Goal: Task Accomplishment & Management: Manage account settings

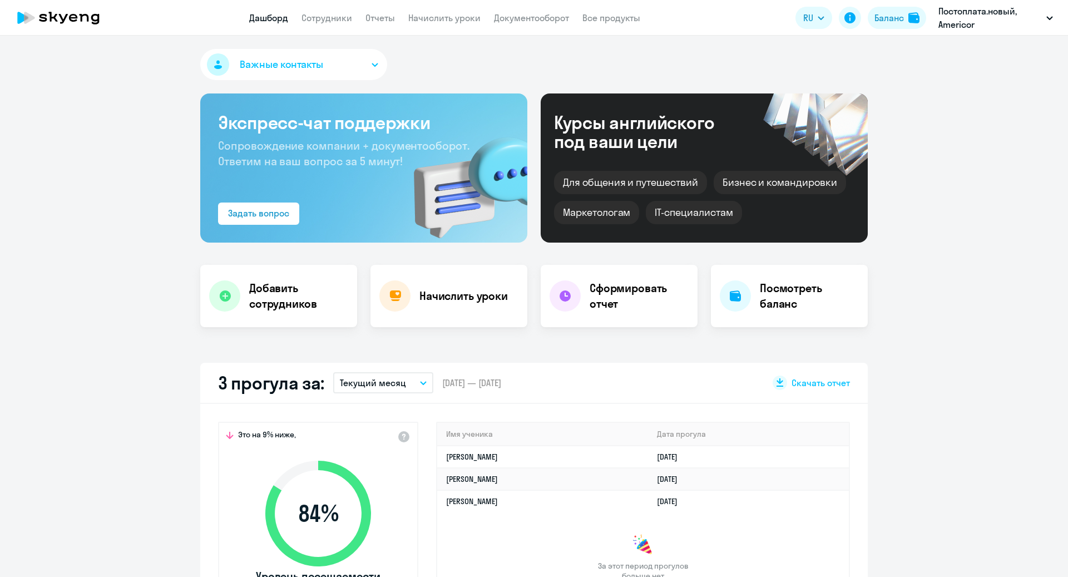
select select "30"
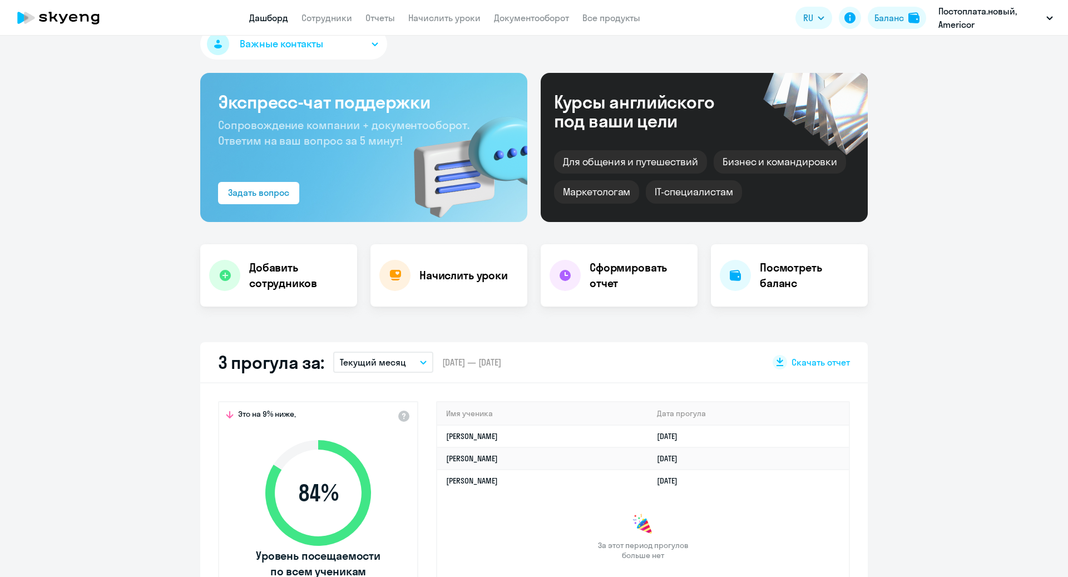
click at [425, 362] on icon "button" at bounding box center [423, 362] width 7 height 4
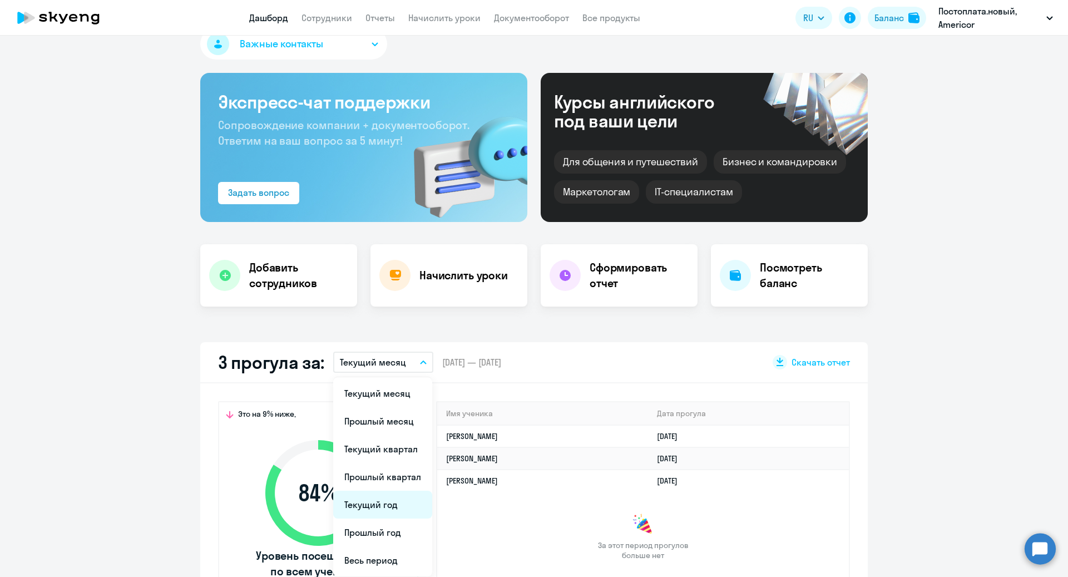
click at [389, 507] on li "Текущий год" at bounding box center [382, 504] width 99 height 28
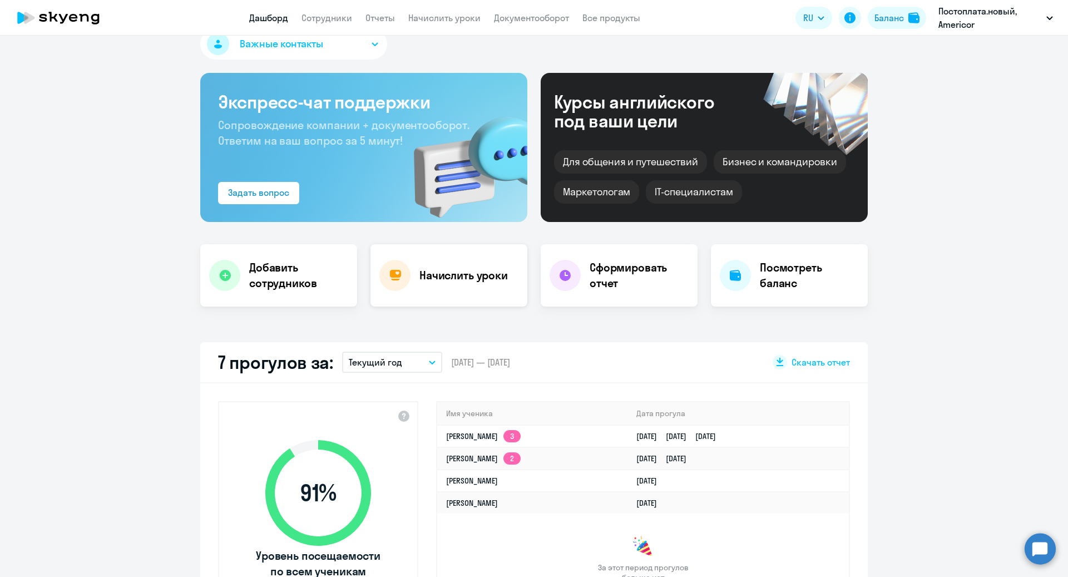
scroll to position [0, 0]
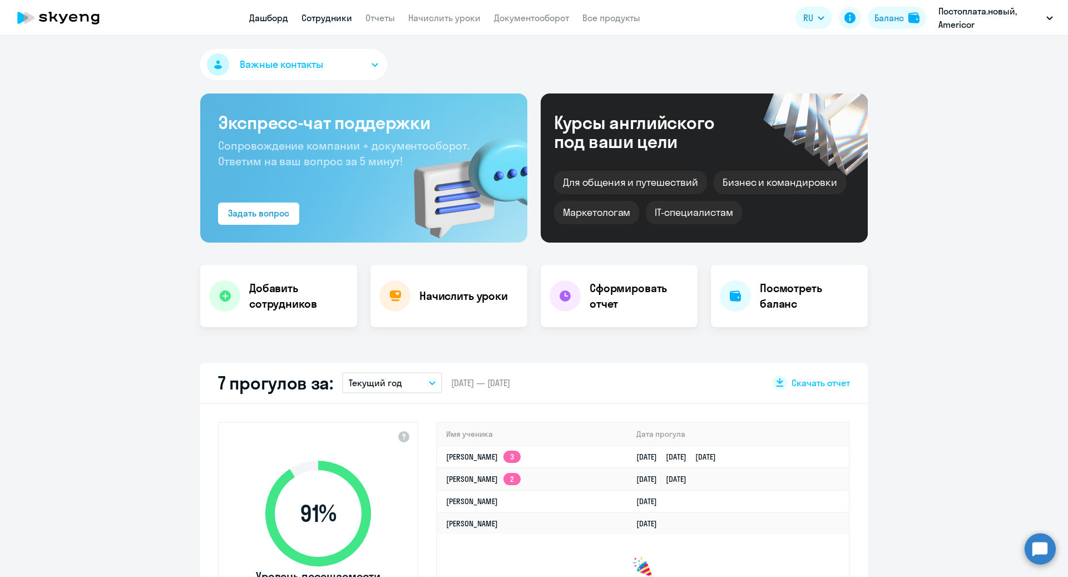
click at [319, 15] on link "Сотрудники" at bounding box center [326, 17] width 51 height 11
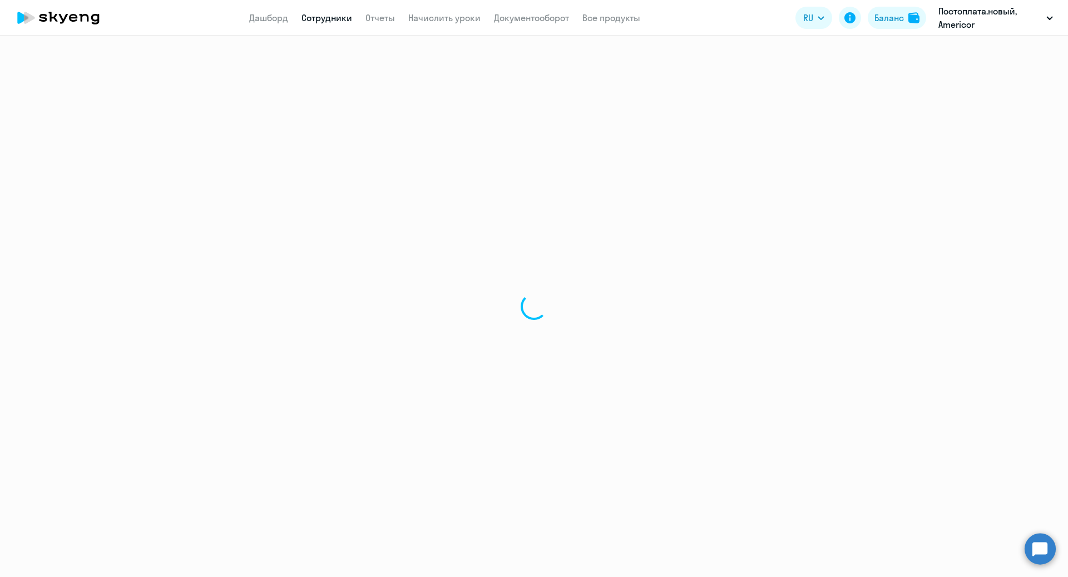
select select "30"
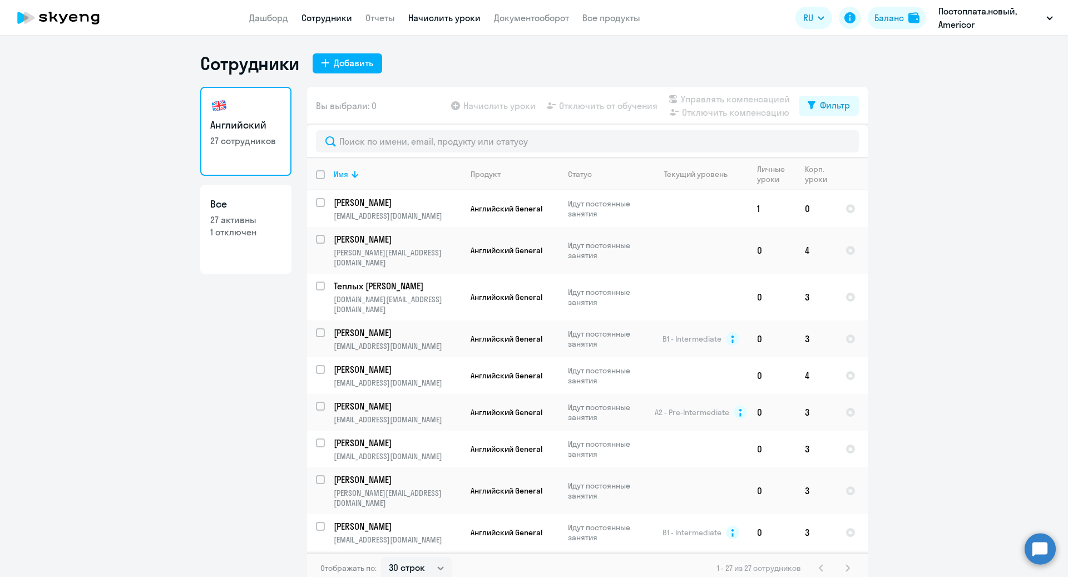
click at [434, 22] on link "Начислить уроки" at bounding box center [444, 17] width 72 height 11
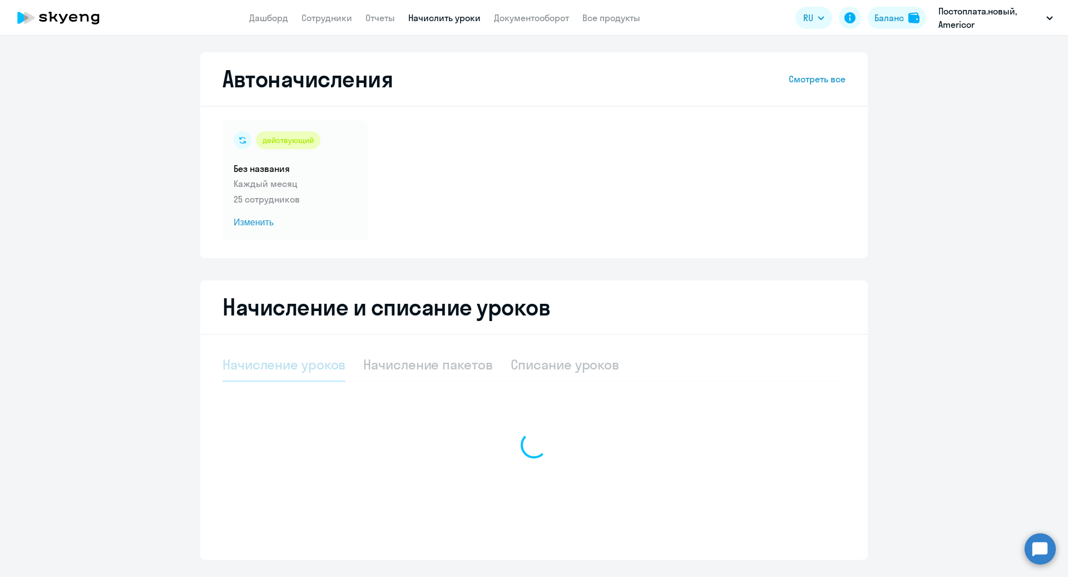
select select "10"
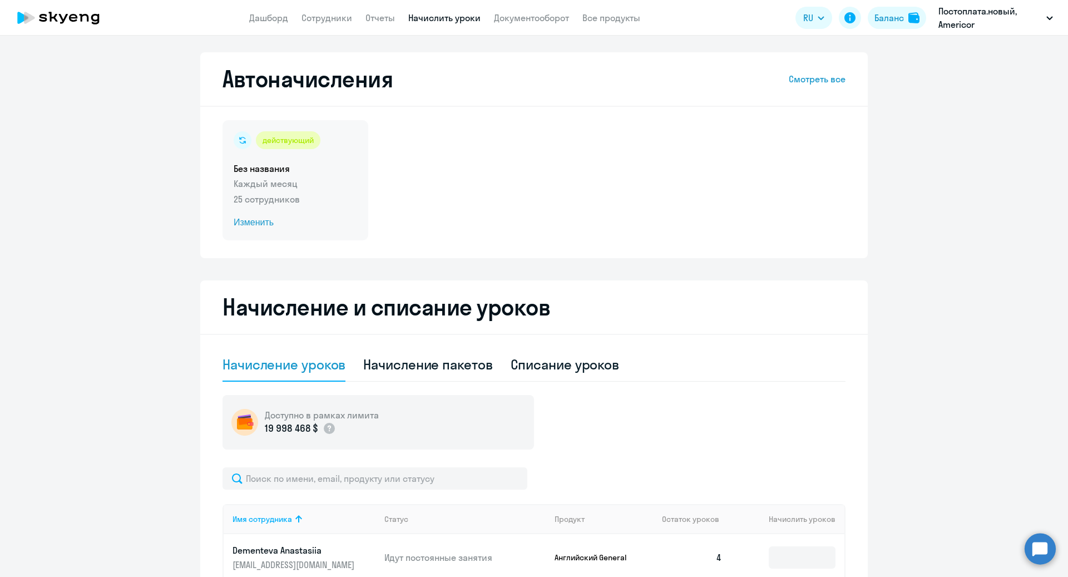
click at [261, 224] on span "Изменить" at bounding box center [295, 222] width 123 height 13
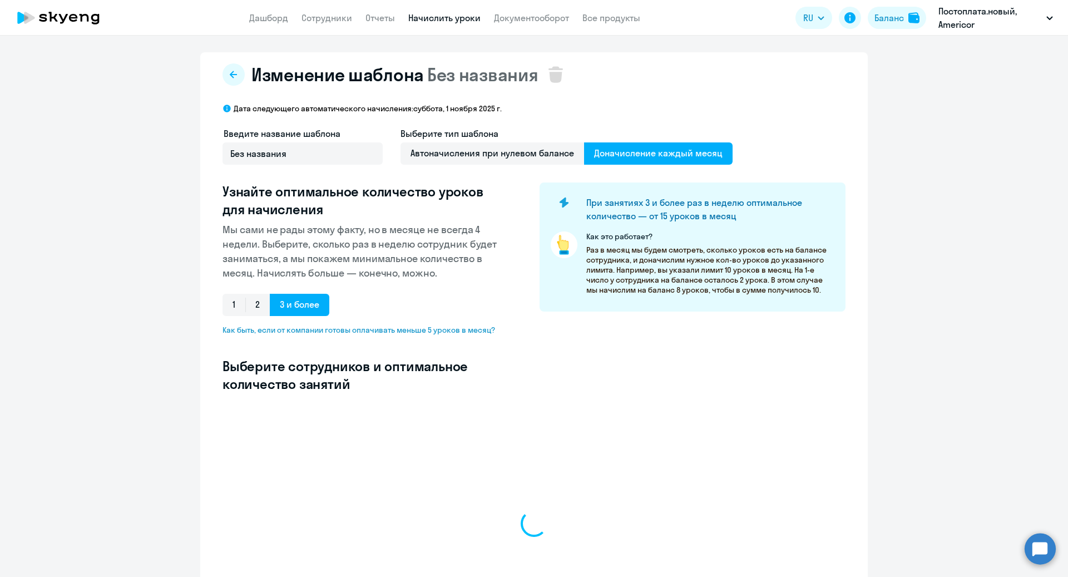
select select "10"
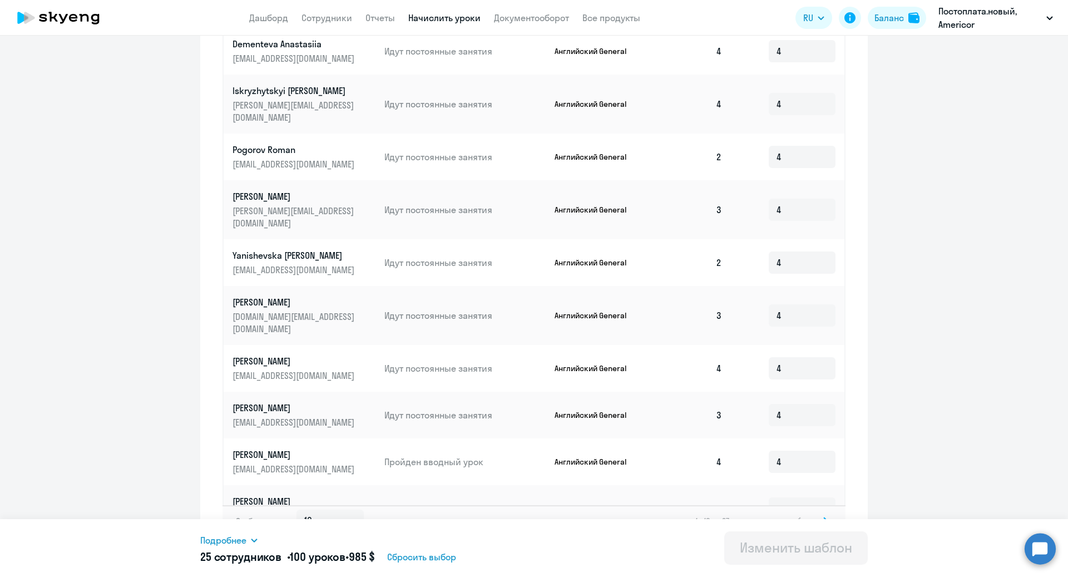
scroll to position [456, 0]
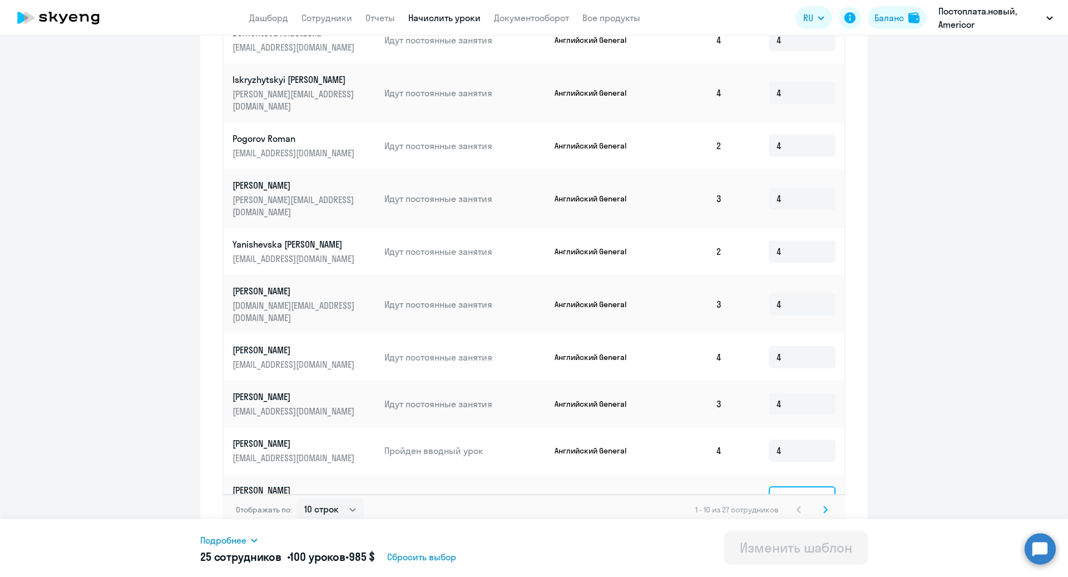
click at [782, 486] on input at bounding box center [802, 497] width 67 height 22
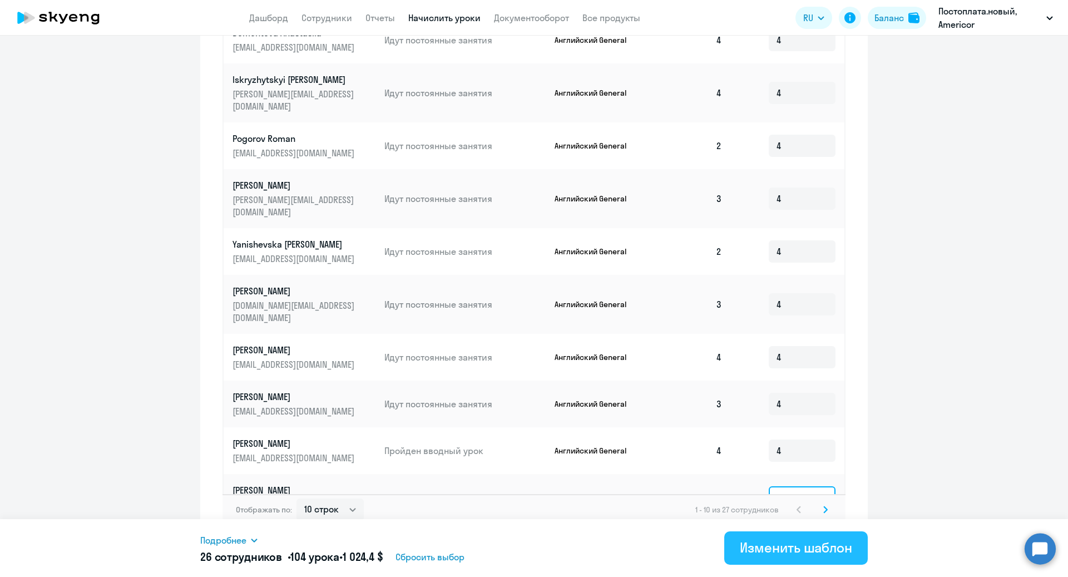
type input "4"
click at [776, 557] on button "Изменить шаблон" at bounding box center [795, 547] width 143 height 33
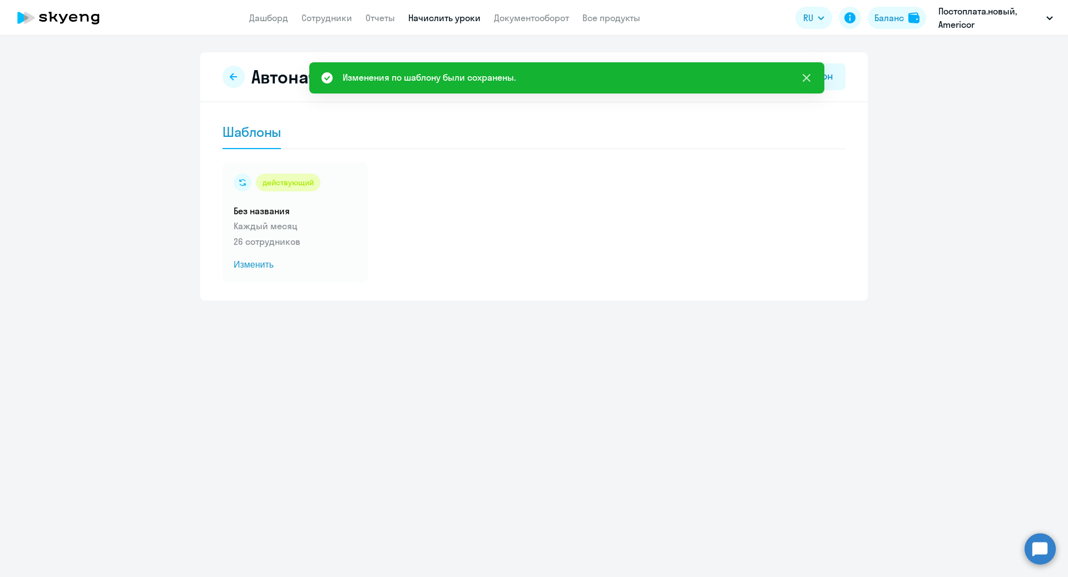
click at [809, 78] on icon at bounding box center [806, 77] width 13 height 13
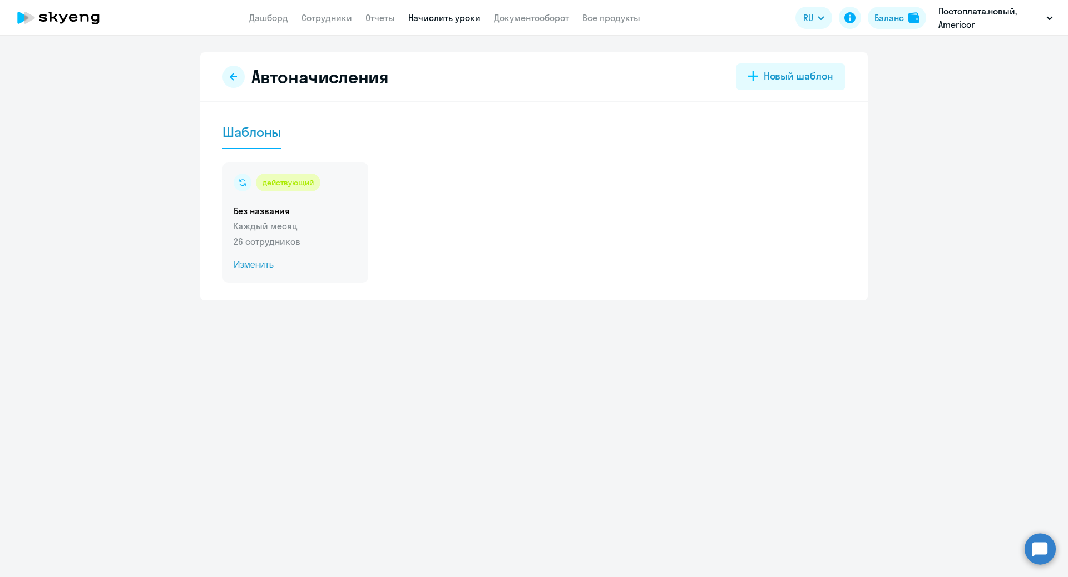
click at [263, 261] on span "Изменить" at bounding box center [295, 264] width 123 height 13
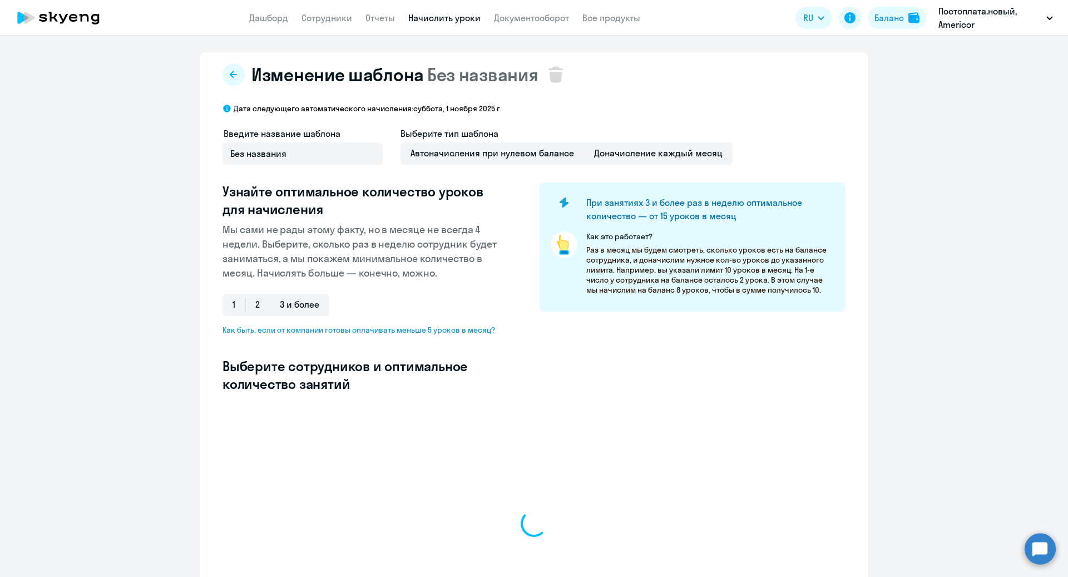
select select "10"
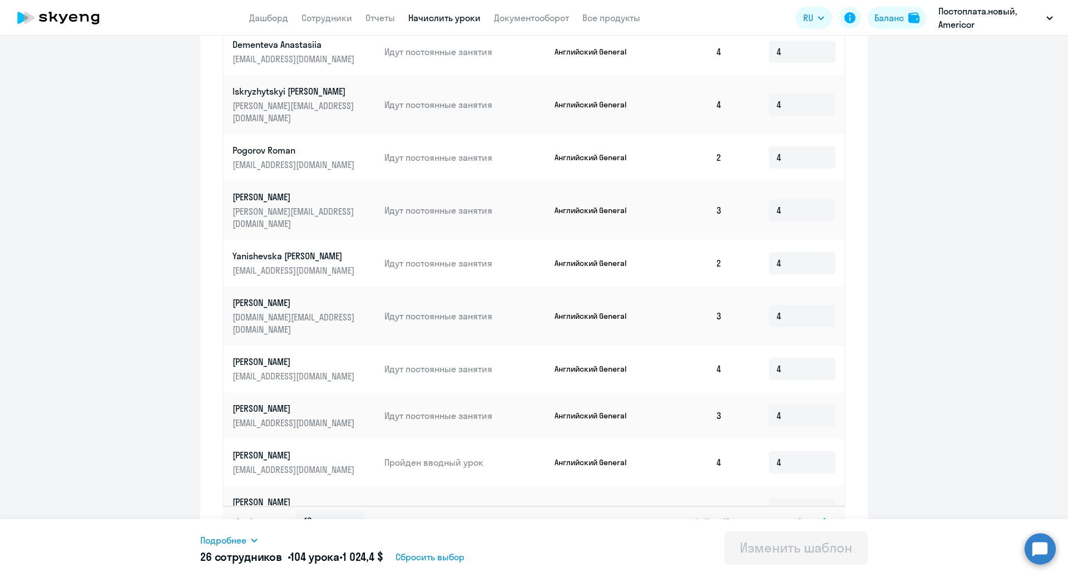
scroll to position [456, 0]
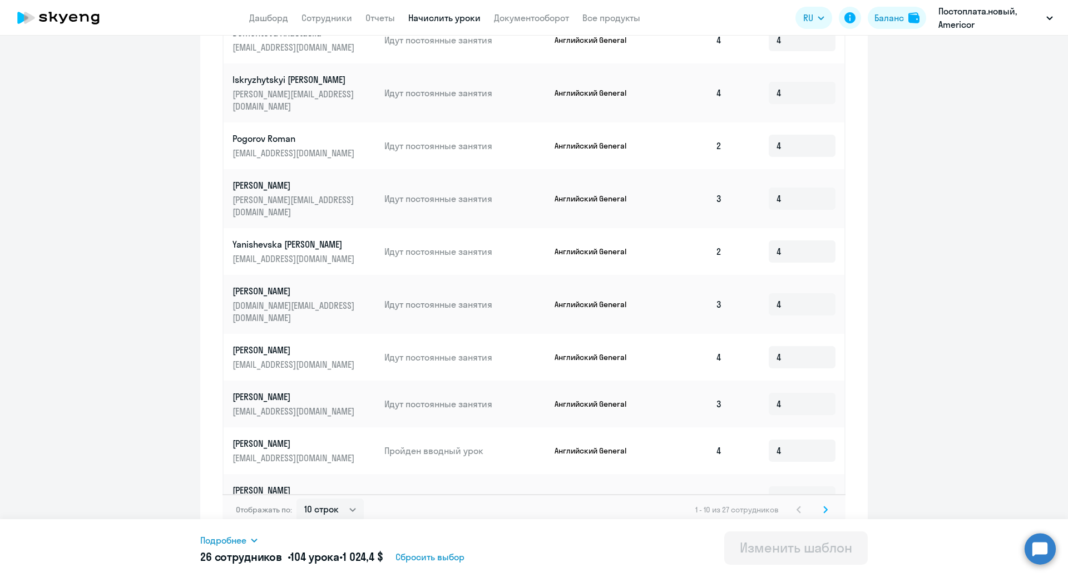
click at [829, 503] on svg-icon at bounding box center [825, 509] width 13 height 13
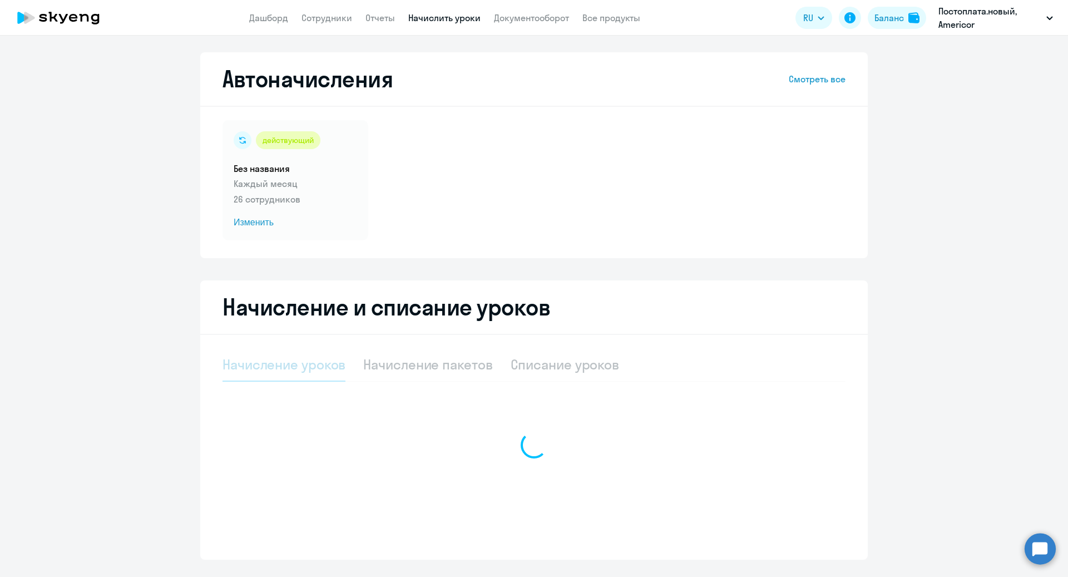
select select "10"
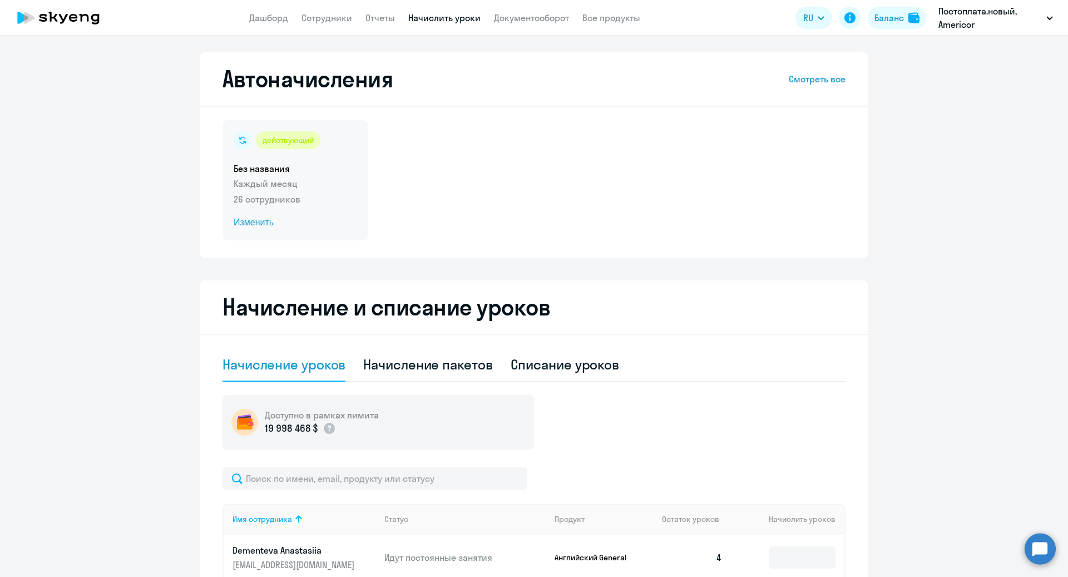
click at [257, 227] on span "Изменить" at bounding box center [295, 222] width 123 height 13
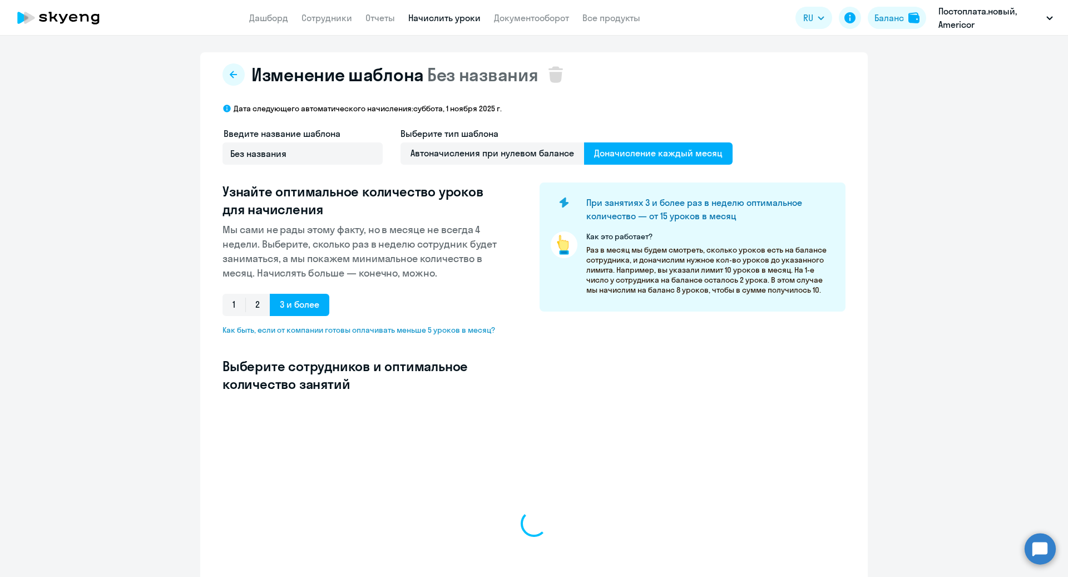
select select "10"
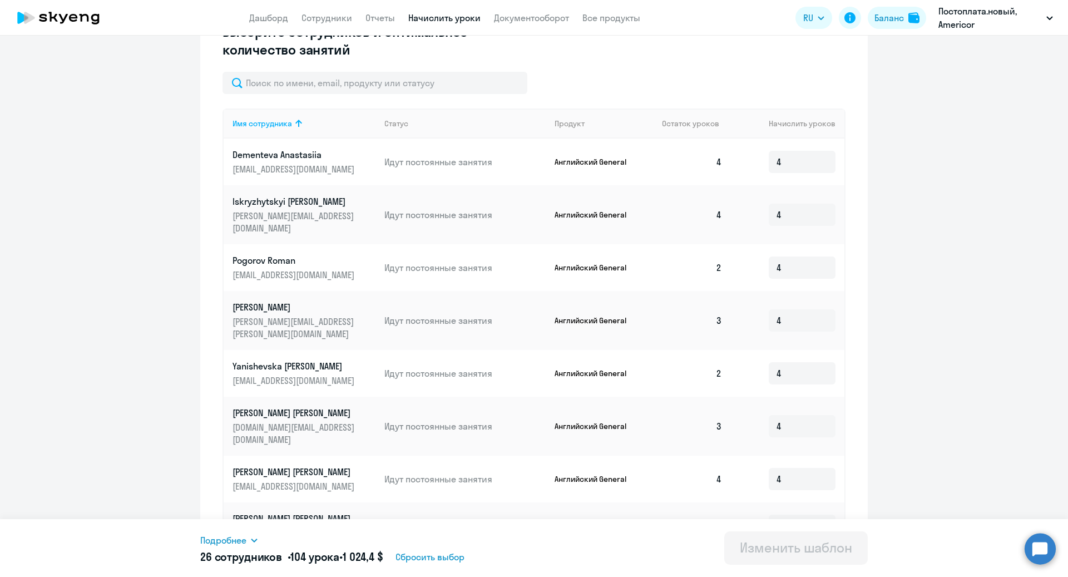
scroll to position [456, 0]
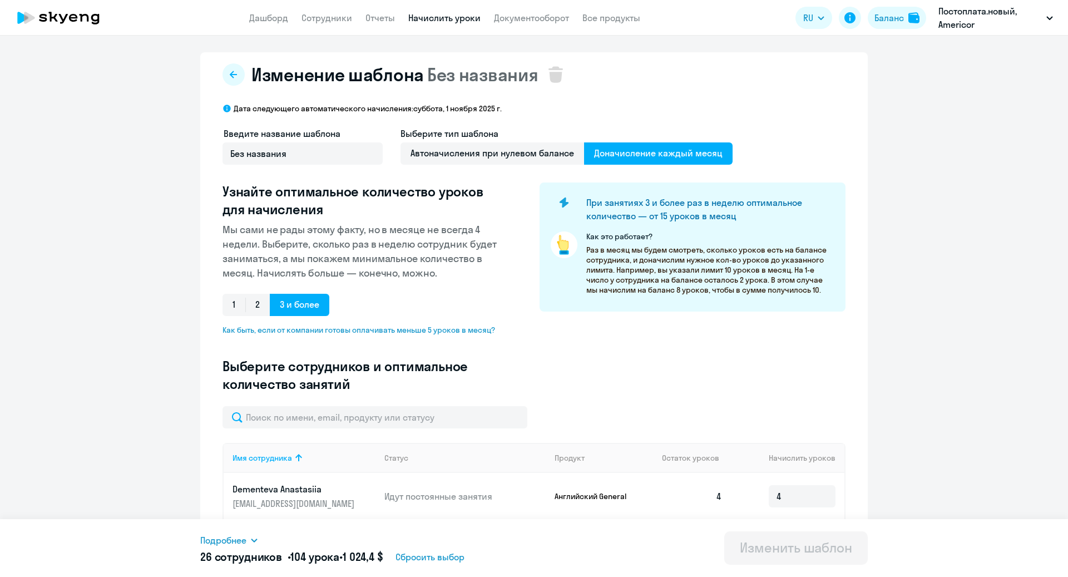
select select "10"
